Goal: Task Accomplishment & Management: Manage account settings

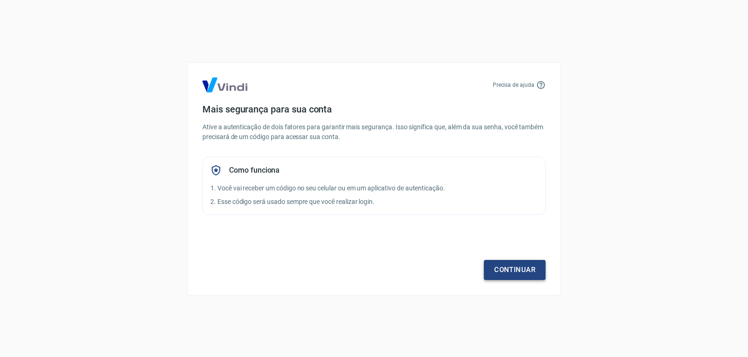
click at [512, 269] on link "Continuar" at bounding box center [515, 270] width 62 height 20
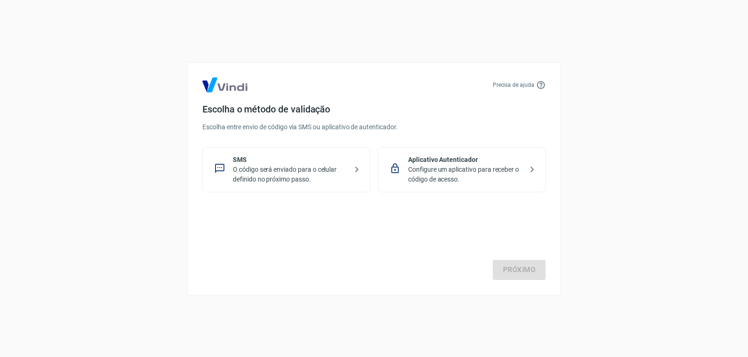
click at [530, 169] on icon at bounding box center [531, 169] width 11 height 11
click at [517, 269] on link "Próximo" at bounding box center [518, 270] width 53 height 20
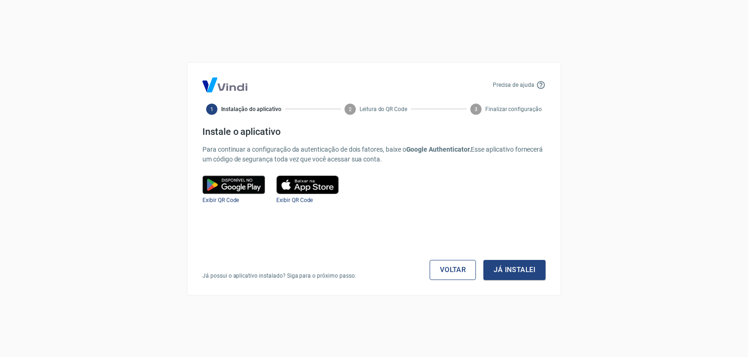
click at [463, 266] on link "Voltar" at bounding box center [452, 270] width 47 height 20
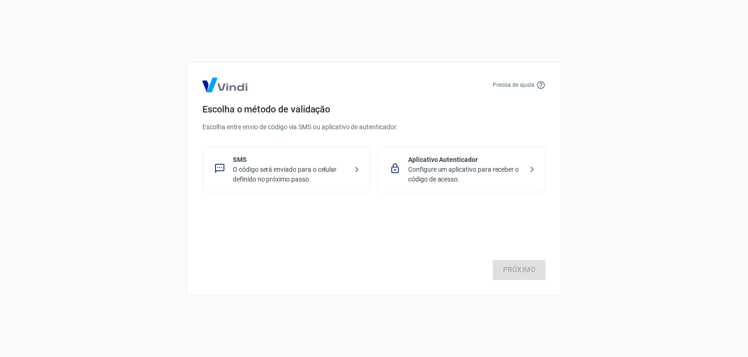
click at [353, 170] on icon at bounding box center [356, 169] width 11 height 11
click at [512, 270] on link "Próximo" at bounding box center [518, 270] width 53 height 20
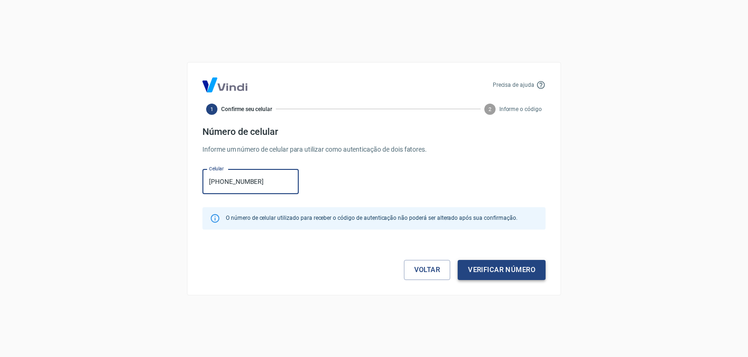
type input "[PHONE_NUMBER]"
click at [486, 269] on button "Verificar número" at bounding box center [501, 270] width 88 height 20
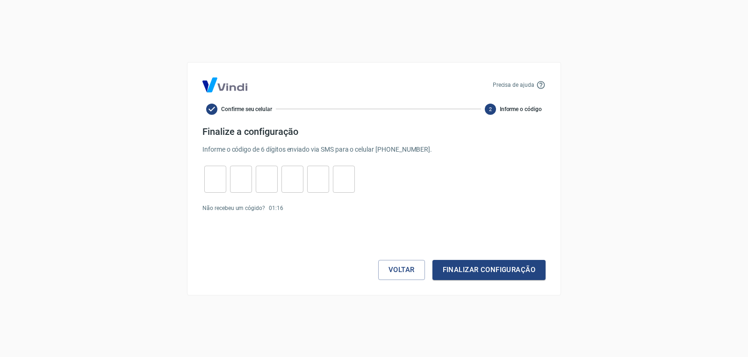
click at [211, 179] on input "tel" at bounding box center [215, 179] width 22 height 20
type input "2"
type input "8"
type input "5"
type input "9"
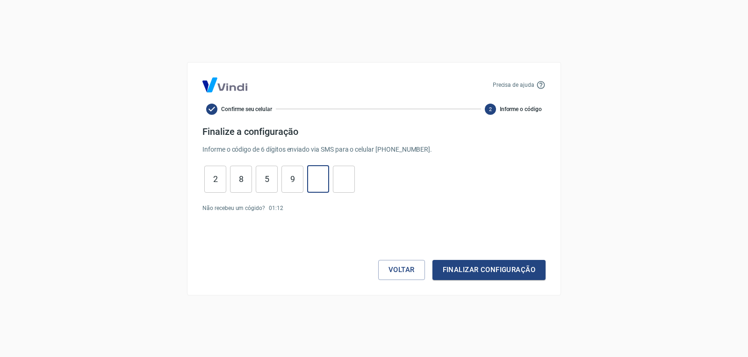
type input "4"
type input "1"
click at [472, 267] on button "Finalizar configuração" at bounding box center [488, 270] width 113 height 20
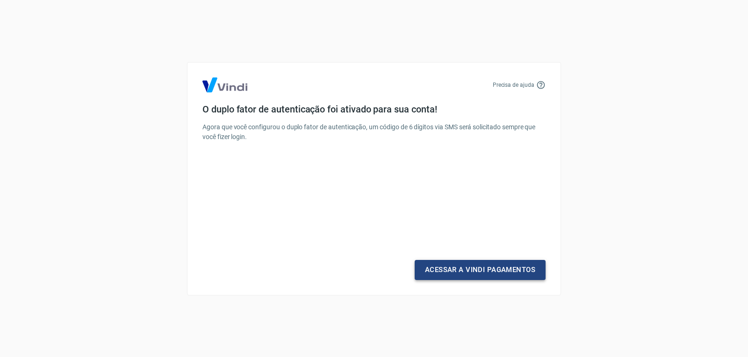
click at [457, 269] on link "Acessar a Vindi Pagamentos" at bounding box center [479, 270] width 131 height 20
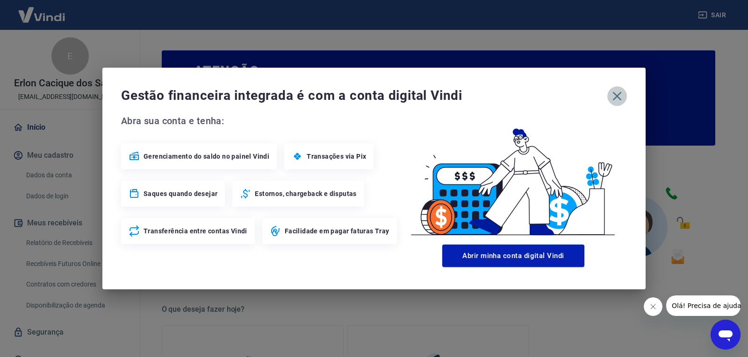
click at [615, 98] on icon "button" at bounding box center [617, 96] width 9 height 9
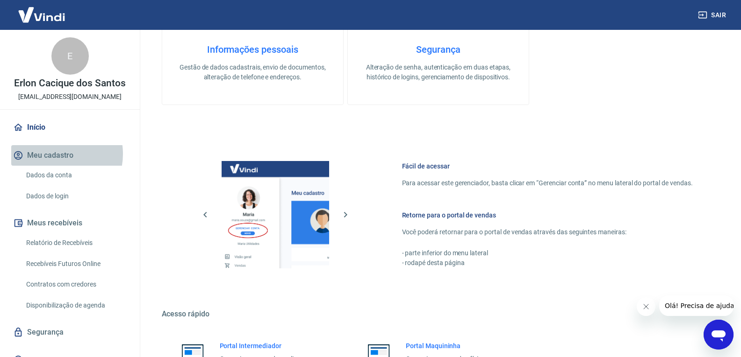
click at [54, 154] on button "Meu cadastro" at bounding box center [69, 155] width 117 height 21
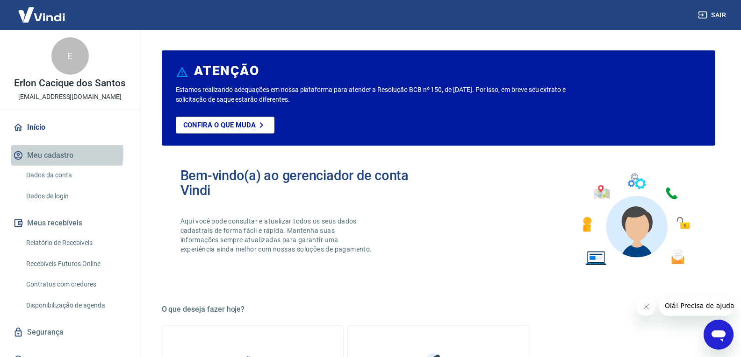
click at [56, 154] on button "Meu cadastro" at bounding box center [69, 155] width 117 height 21
click at [47, 173] on link "Dados da conta" at bounding box center [75, 175] width 106 height 19
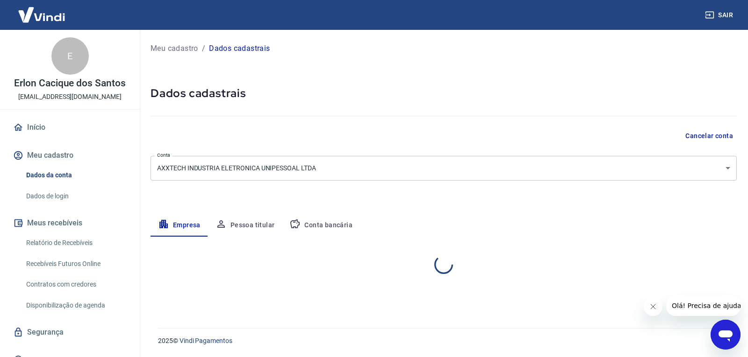
select select "MG"
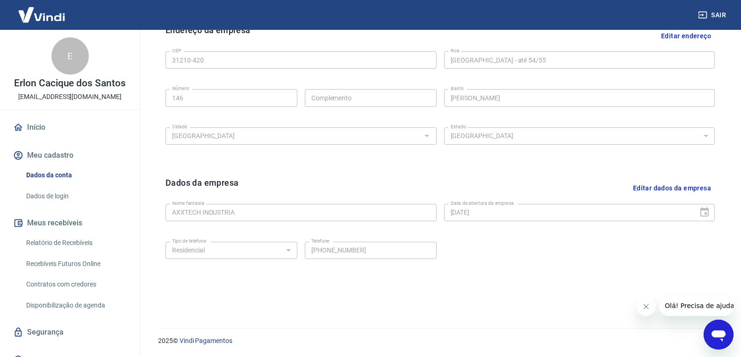
scroll to position [270, 0]
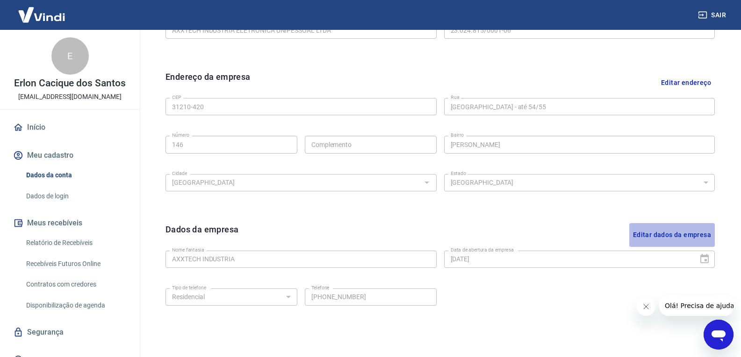
click at [656, 233] on button "Editar dados da empresa" at bounding box center [672, 235] width 86 height 24
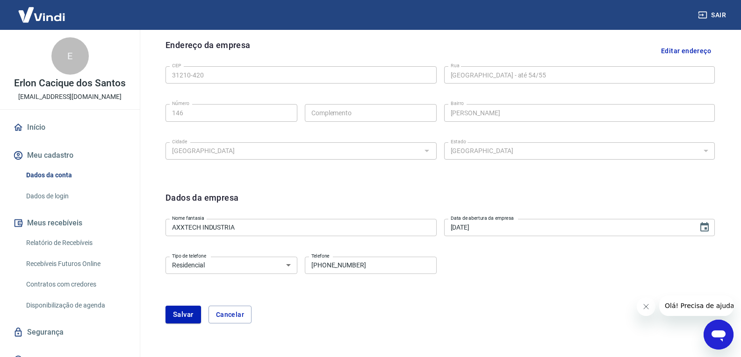
scroll to position [316, 0]
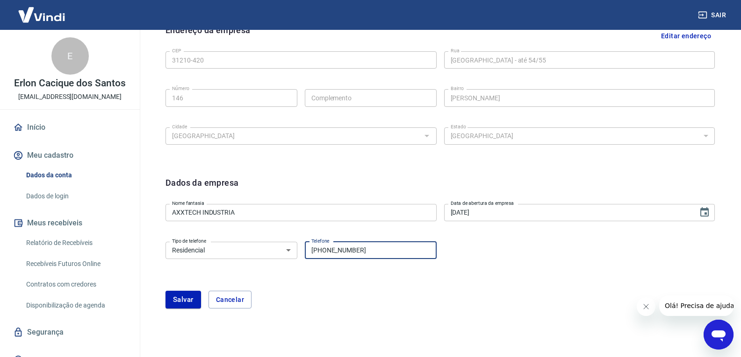
drag, startPoint x: 328, startPoint y: 250, endPoint x: 399, endPoint y: 253, distance: 72.0
click at [397, 253] on input "[PHONE_NUMBER]" at bounding box center [371, 250] width 132 height 17
type input "[PHONE_NUMBER]"
click at [180, 299] on button "Salvar" at bounding box center [183, 300] width 36 height 18
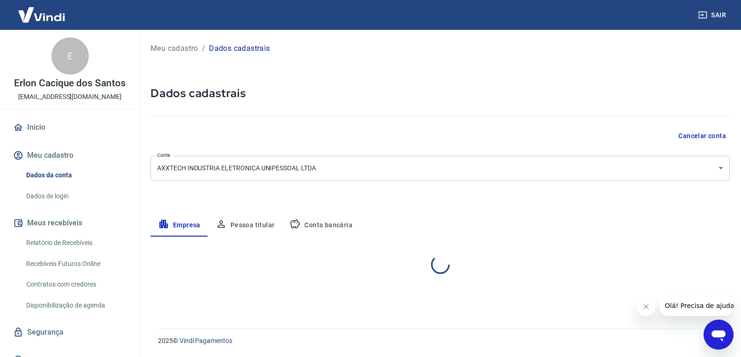
scroll to position [0, 0]
select select "MG"
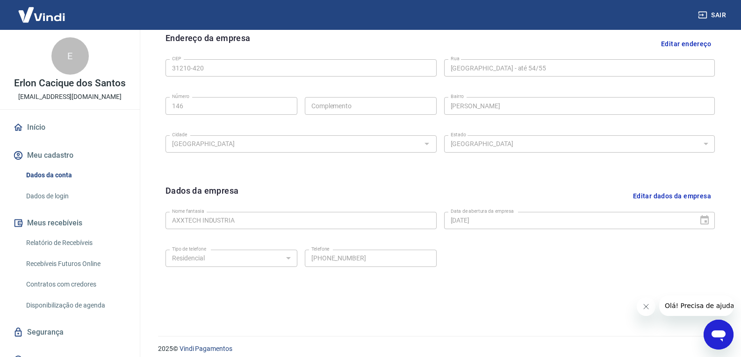
scroll to position [316, 0]
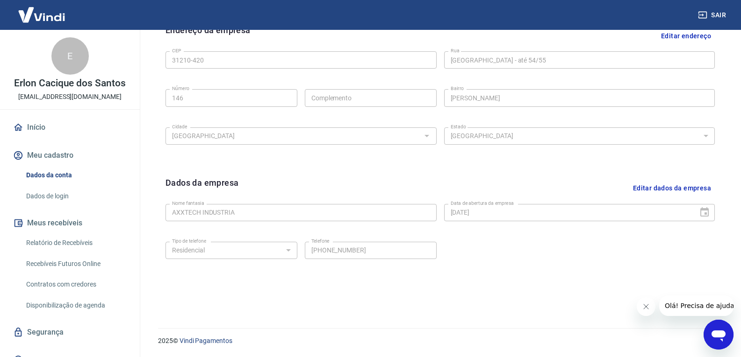
click at [55, 196] on link "Dados de login" at bounding box center [75, 196] width 106 height 19
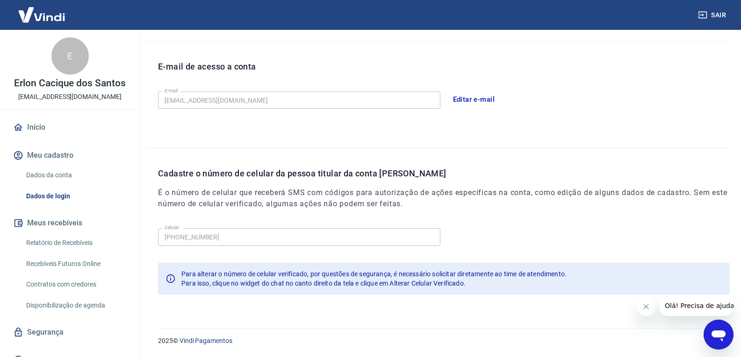
scroll to position [241, 0]
click at [52, 241] on link "Relatório de Recebíveis" at bounding box center [75, 243] width 106 height 19
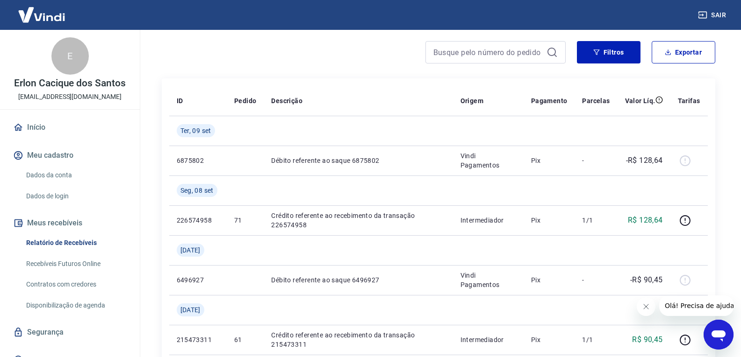
scroll to position [93, 0]
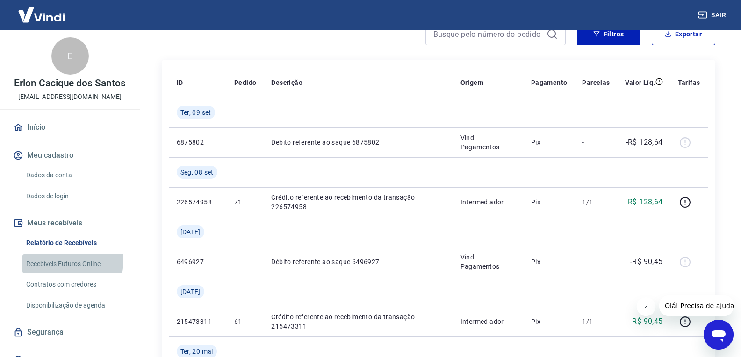
click at [57, 260] on link "Recebíveis Futuros Online" at bounding box center [75, 264] width 106 height 19
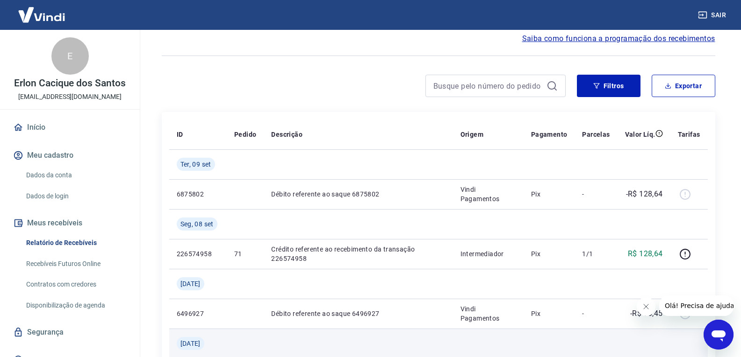
scroll to position [0, 0]
